Goal: Information Seeking & Learning: Learn about a topic

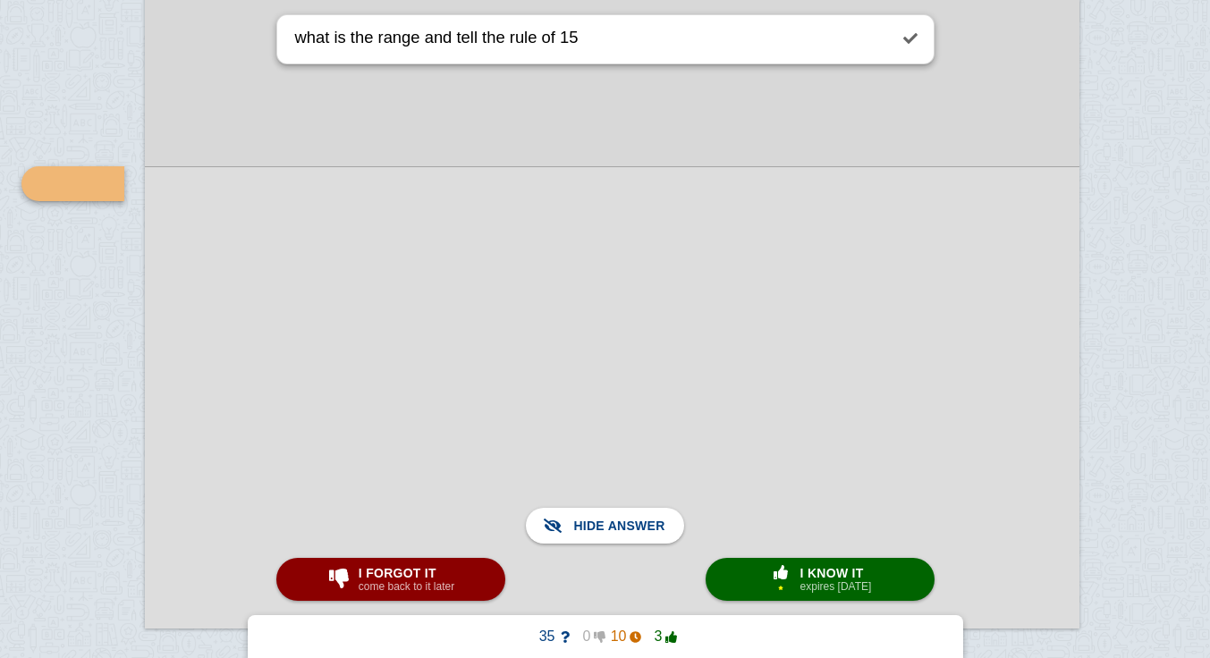
scroll to position [6247, 27]
click at [751, 581] on button "× 1 I know it expires [DATE]" at bounding box center [820, 579] width 229 height 43
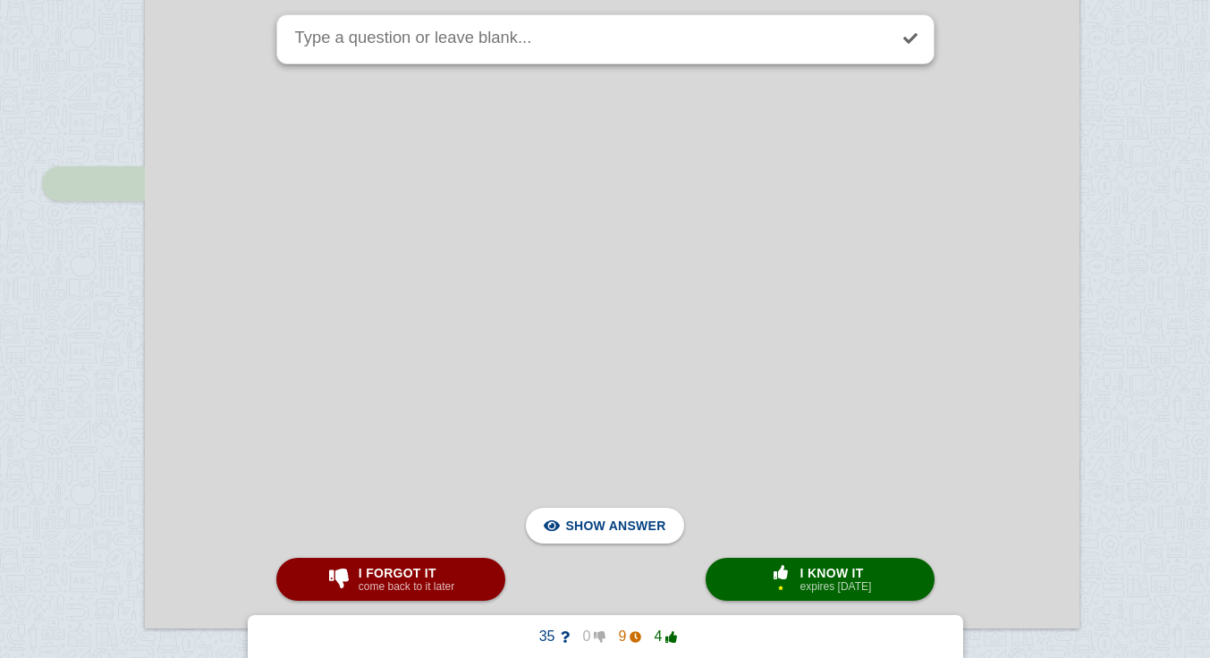
scroll to position [7002, 27]
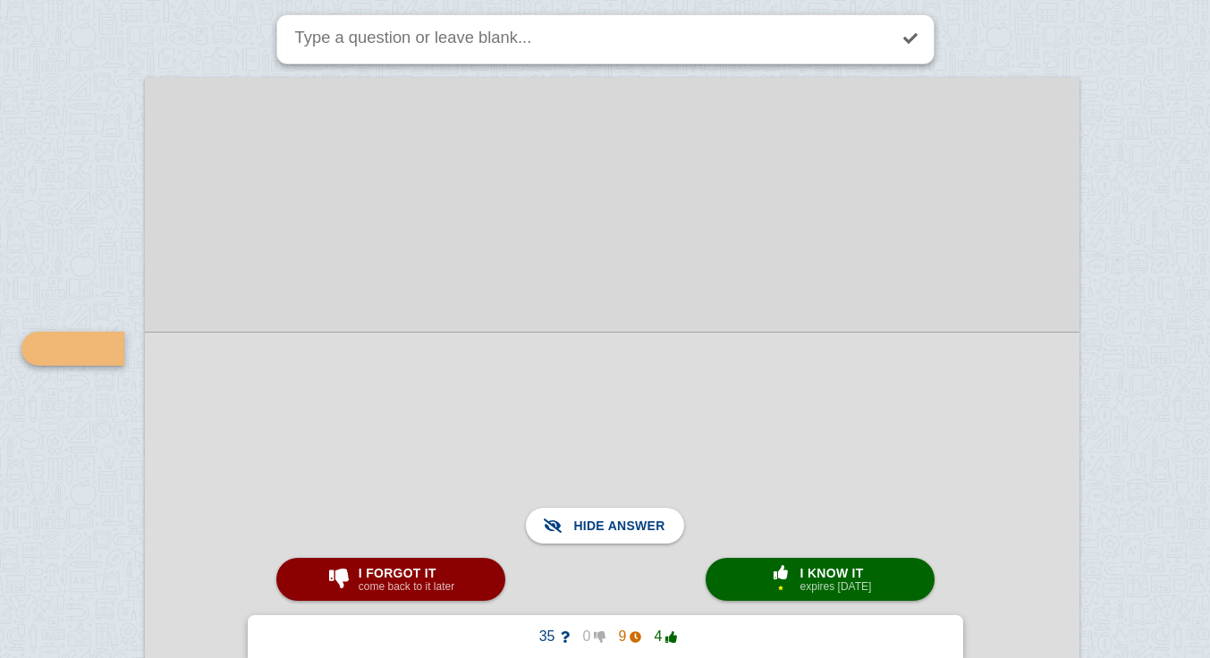
scroll to position [6934, 27]
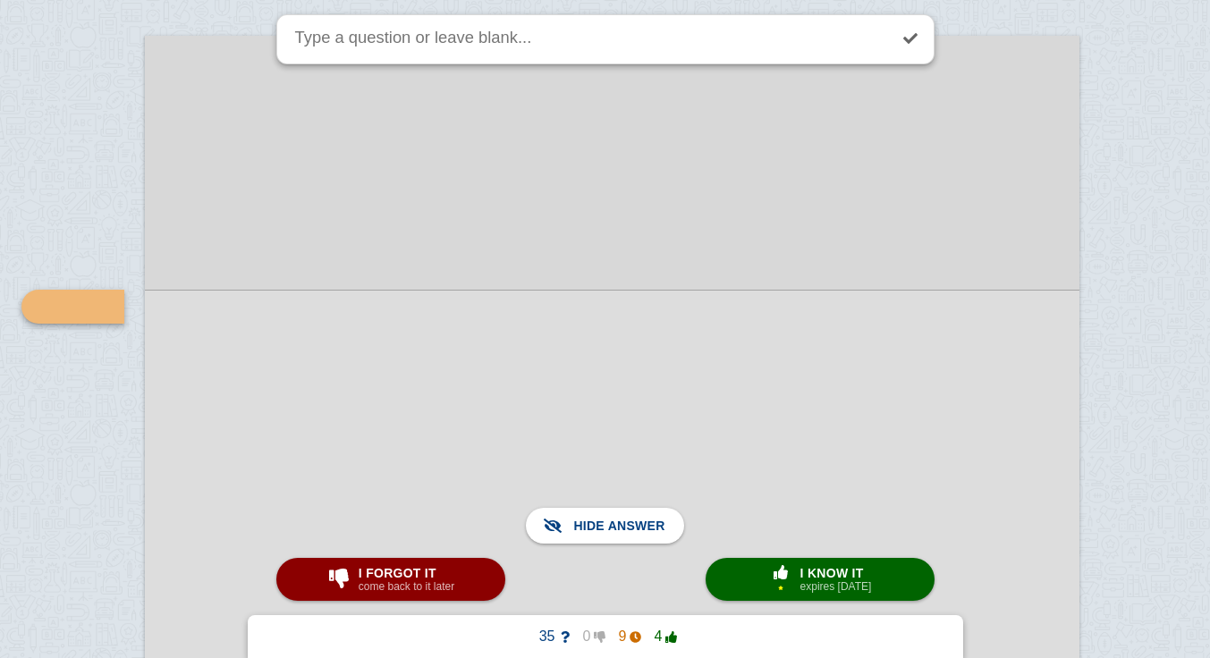
click at [814, 573] on span "I know it" at bounding box center [837, 573] width 72 height 14
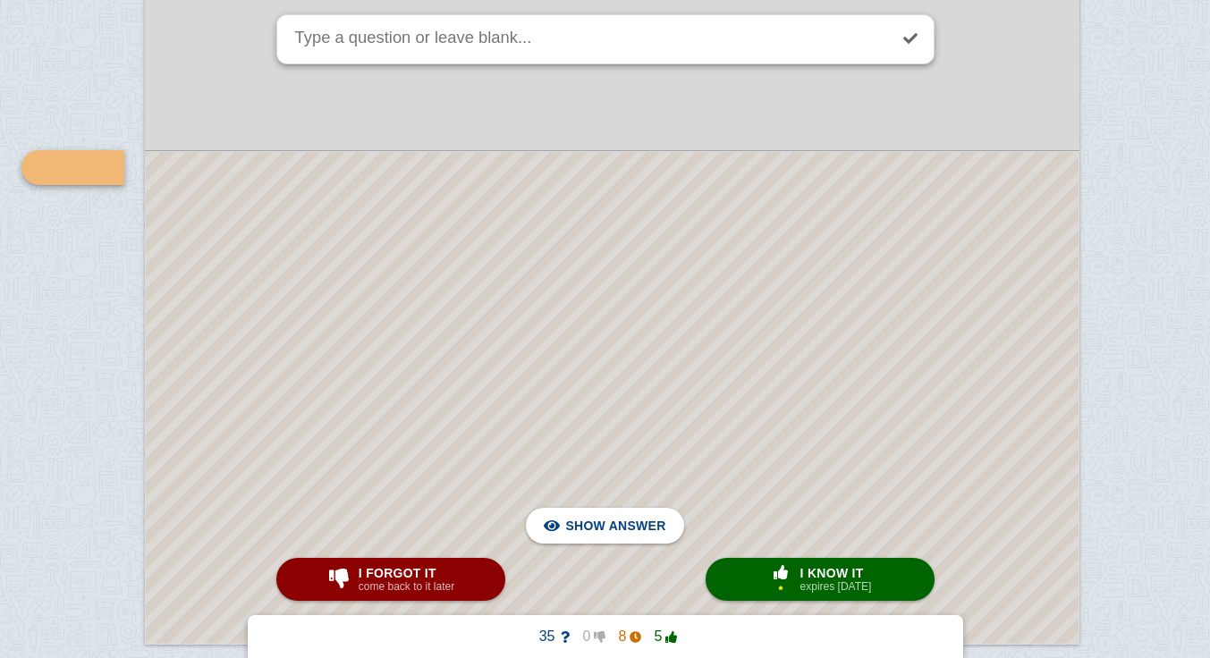
scroll to position [7559, 27]
click at [547, 330] on div at bounding box center [612, 391] width 933 height 492
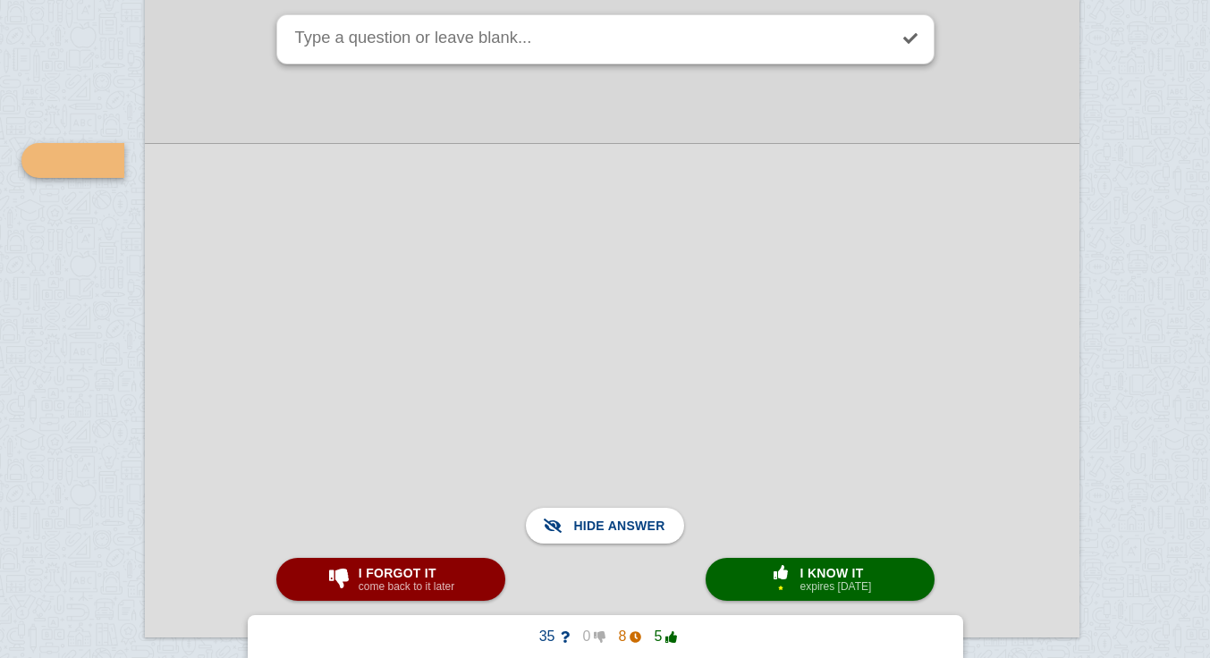
click at [824, 580] on span "I know it" at bounding box center [837, 573] width 72 height 14
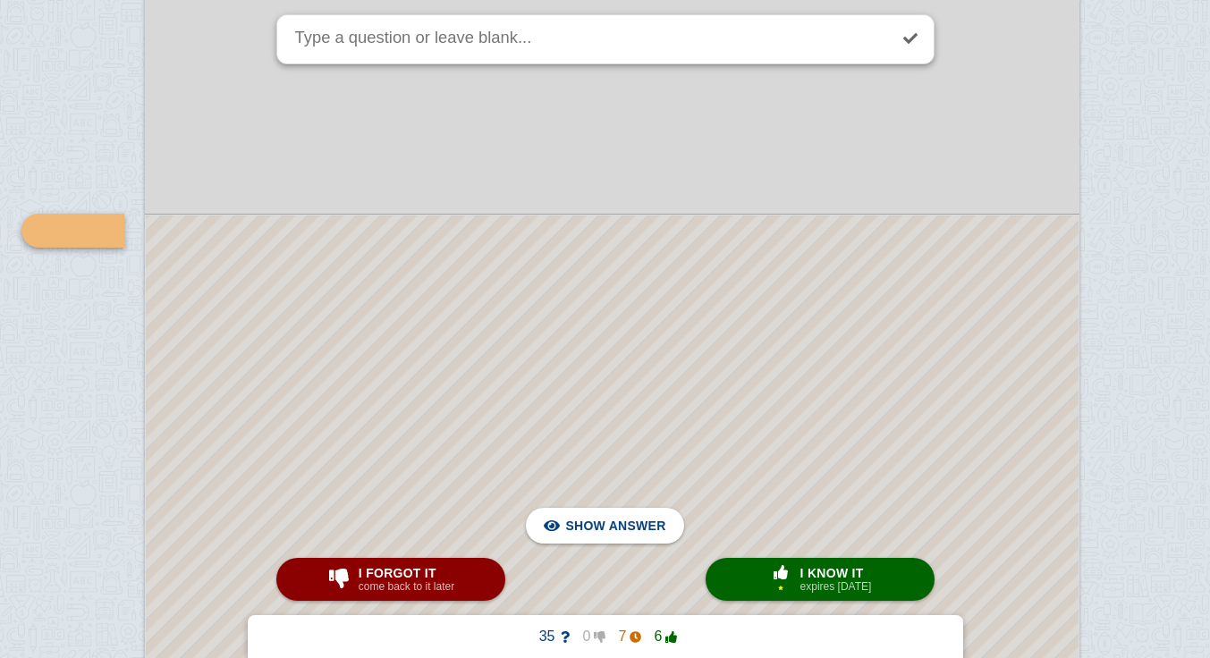
scroll to position [8487, 27]
click at [519, 345] on div at bounding box center [612, 615] width 933 height 831
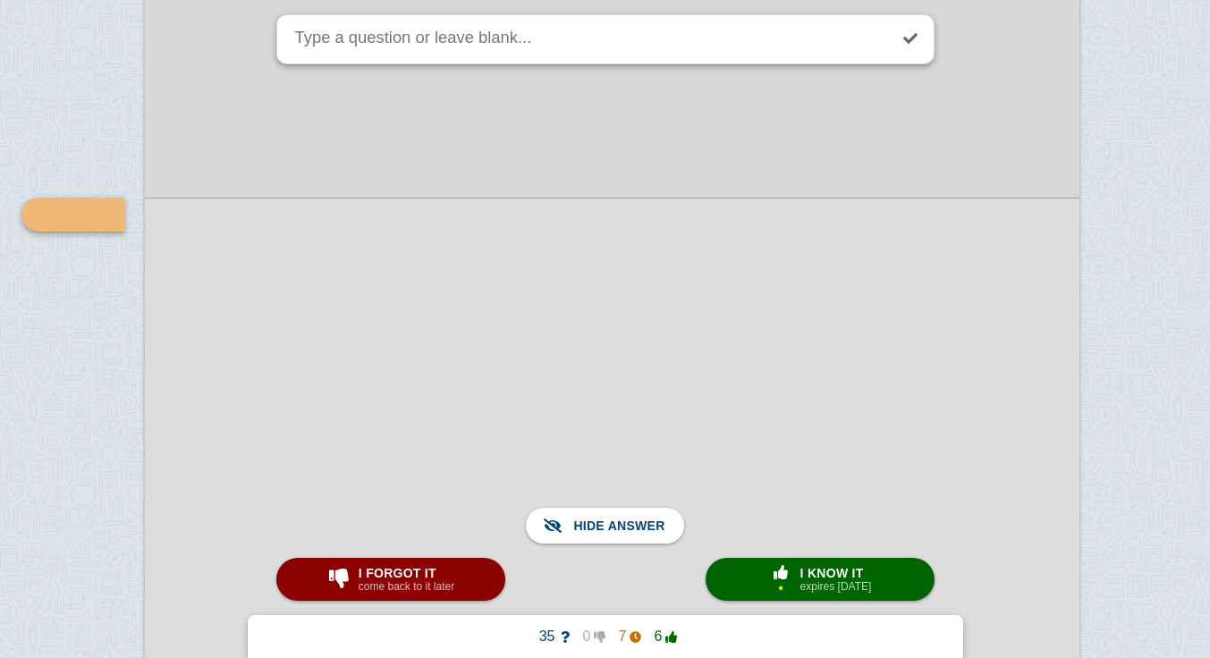
click at [821, 576] on span "I know it" at bounding box center [837, 573] width 72 height 14
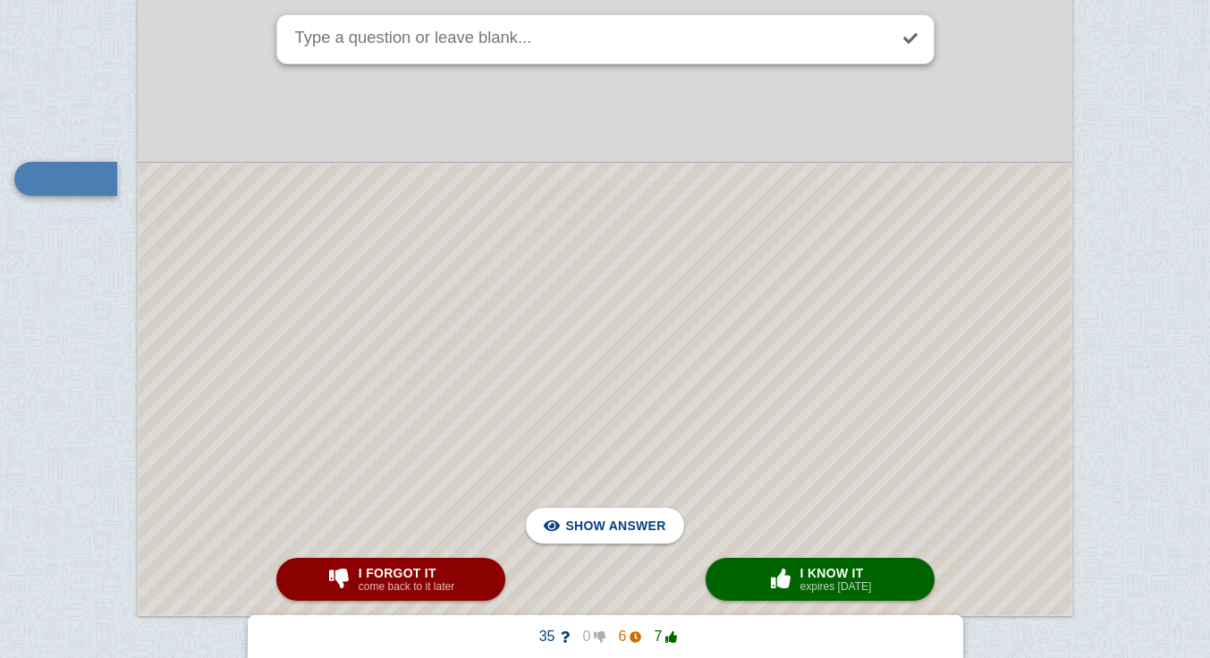
scroll to position [10221, 34]
click at [718, 335] on div at bounding box center [605, 391] width 933 height 452
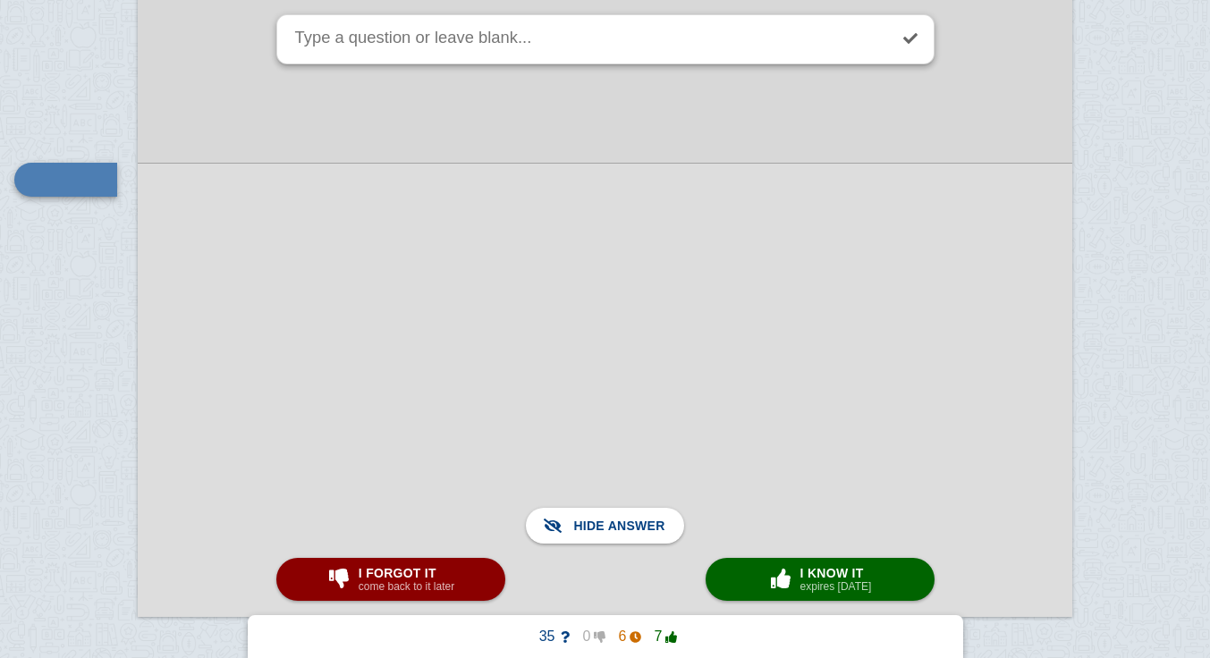
click at [790, 568] on span "button" at bounding box center [781, 579] width 32 height 23
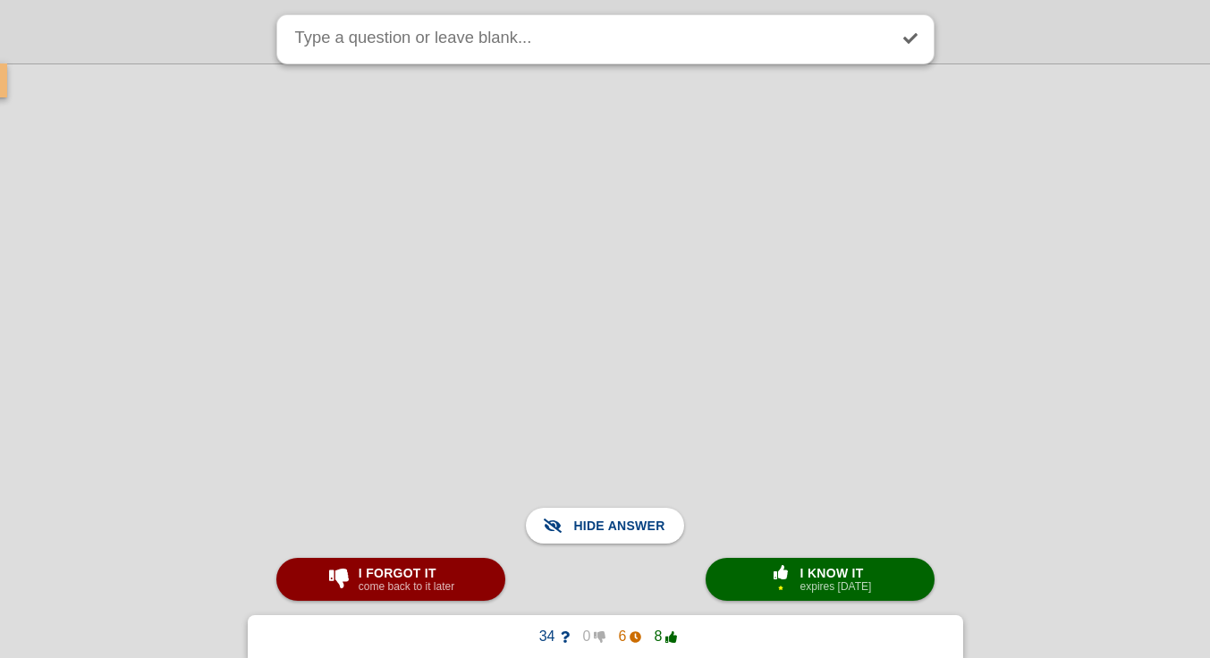
scroll to position [15842, 219]
click at [827, 583] on small "expires [DATE]" at bounding box center [837, 587] width 72 height 13
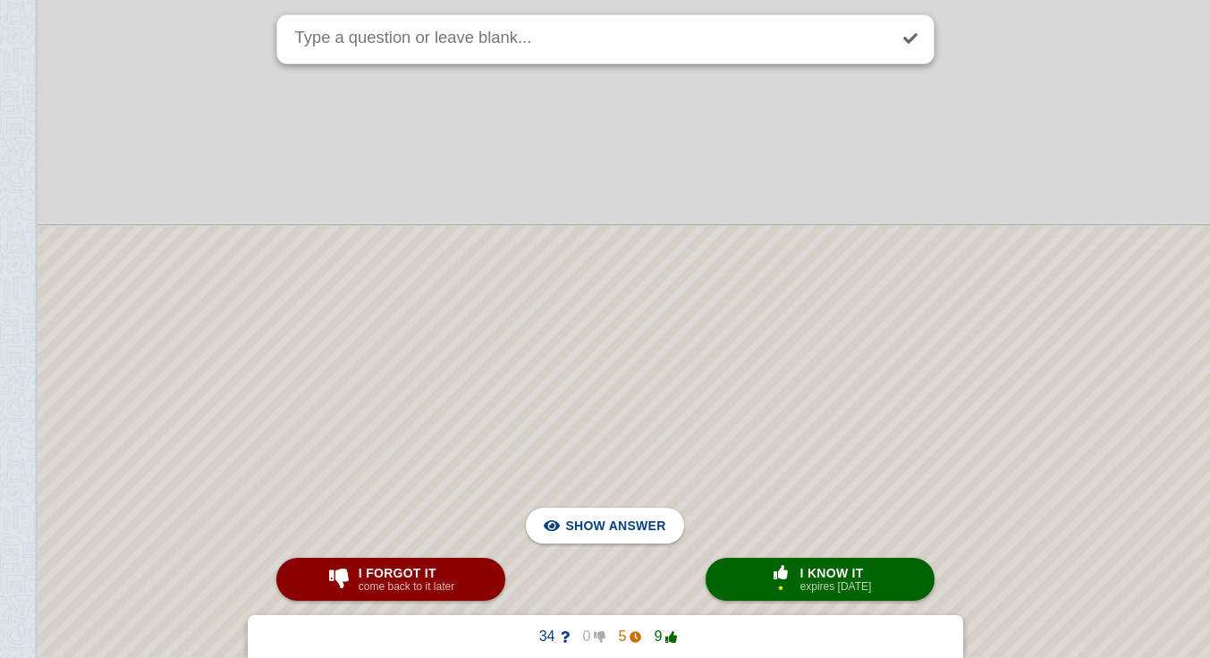
scroll to position [12933, 57]
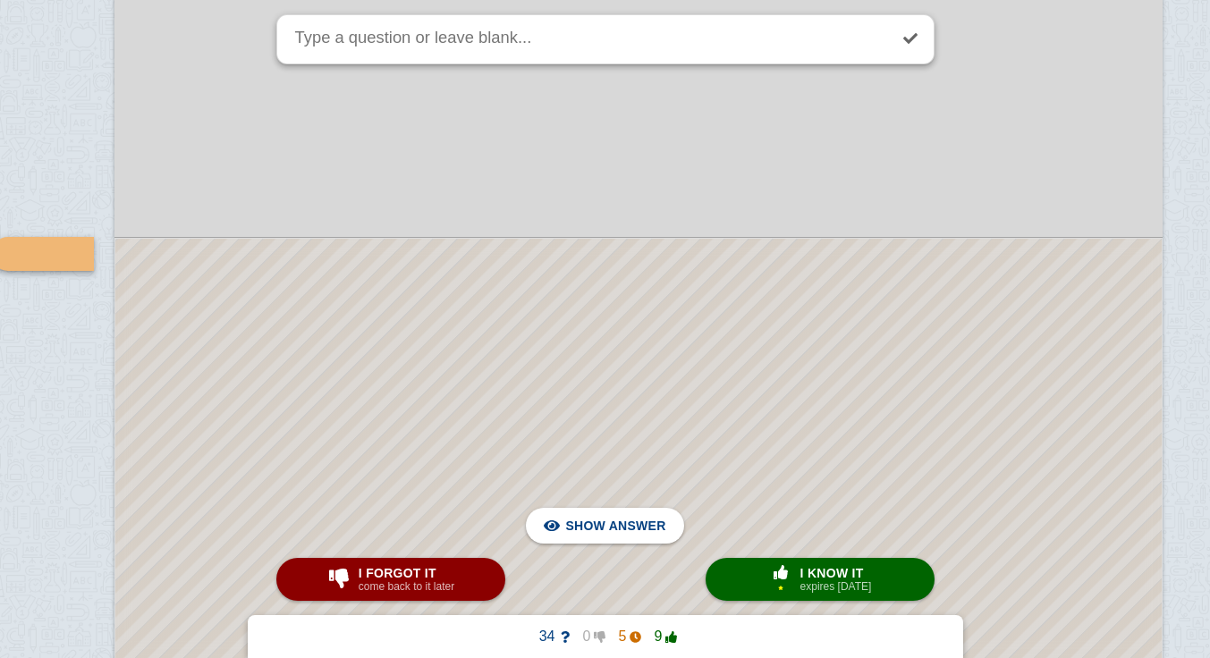
click at [697, 353] on div at bounding box center [638, 457] width 1047 height 437
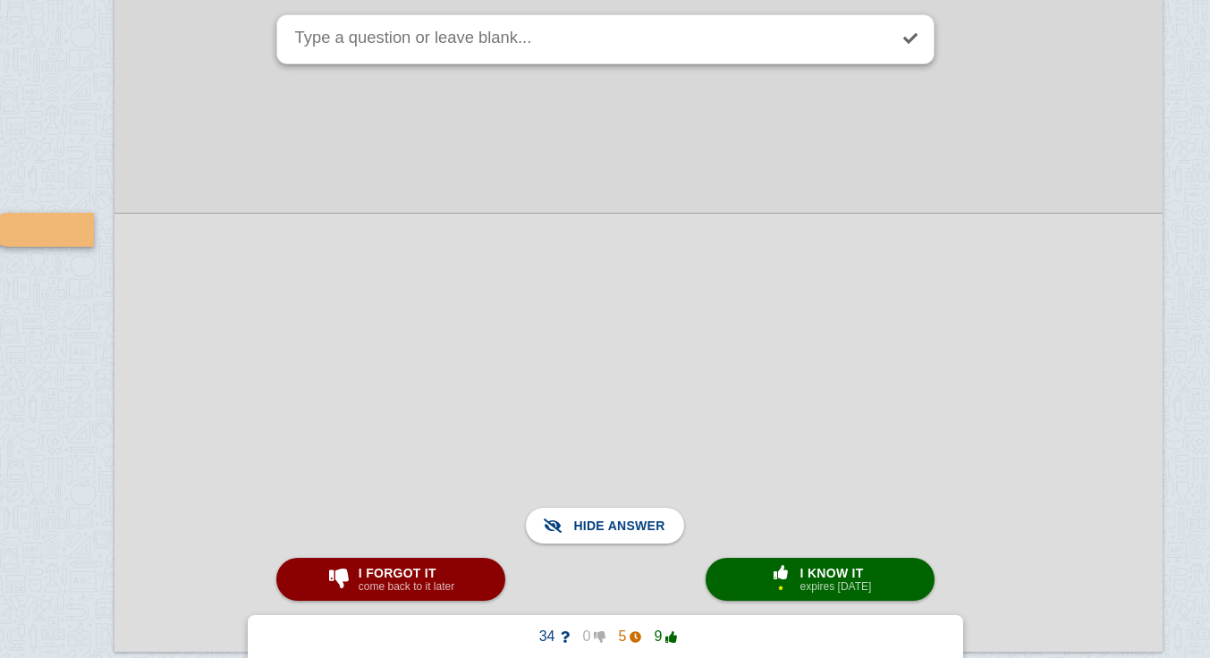
scroll to position [12960, 57]
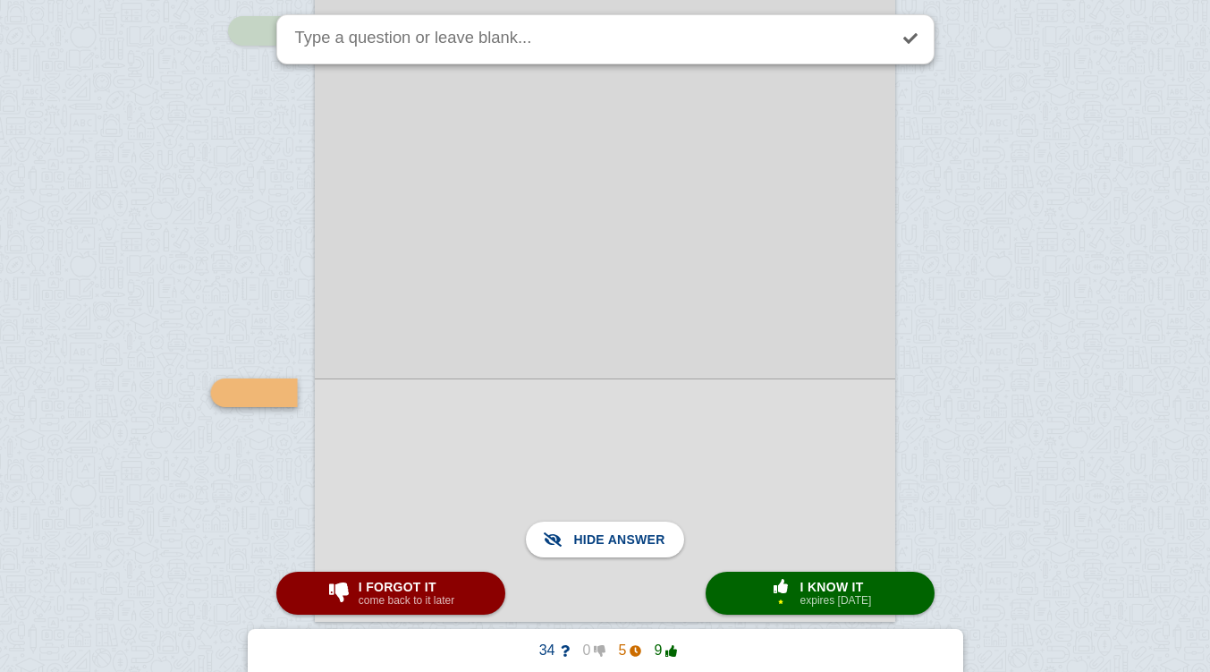
scroll to position [7084, 0]
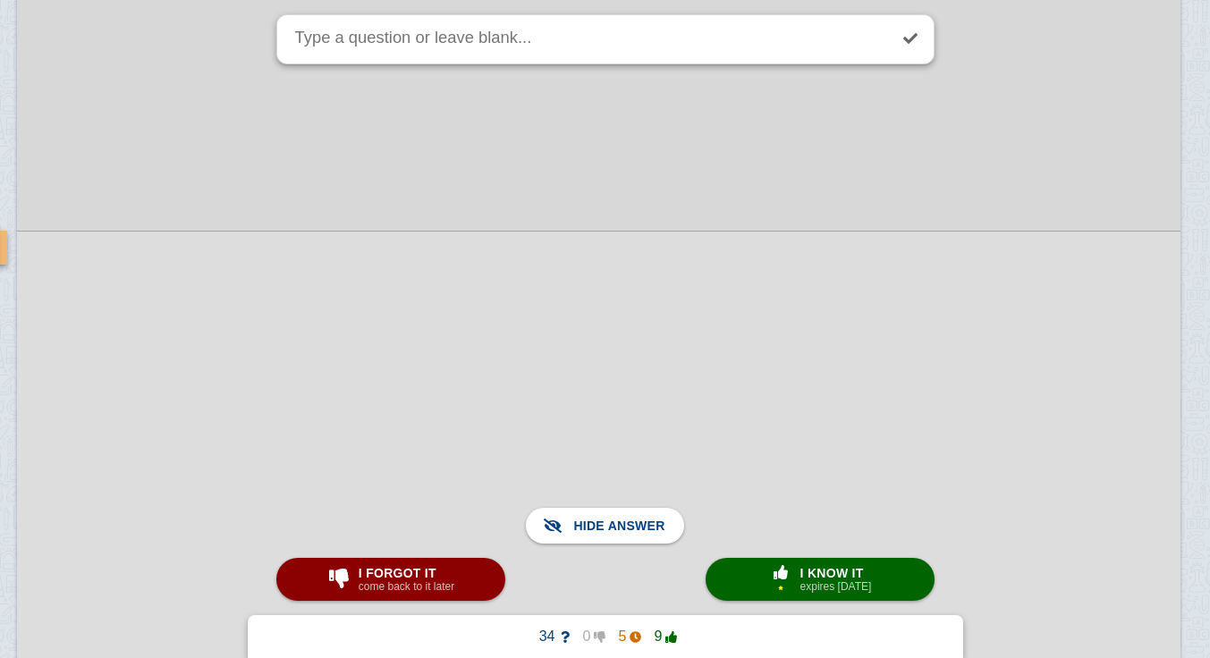
scroll to position [14398, 155]
click at [789, 587] on div "× 1" at bounding box center [781, 579] width 32 height 29
type textarea "[MEDICAL_DATA]"
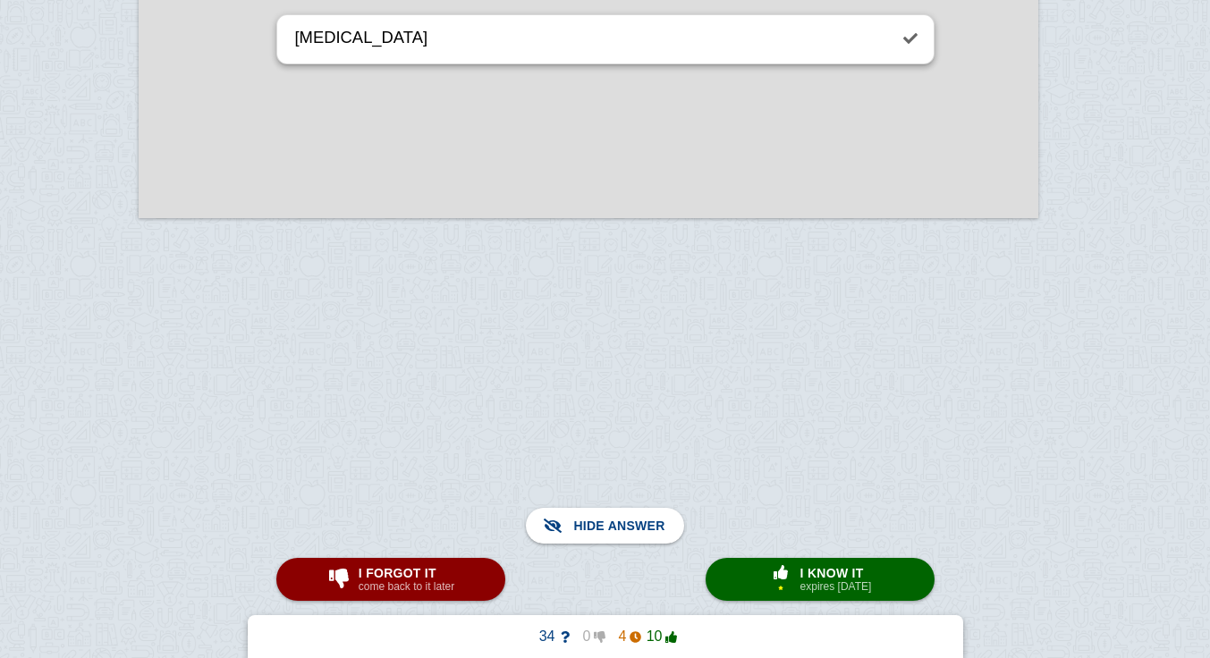
scroll to position [11802, 0]
